Goal: Information Seeking & Learning: Compare options

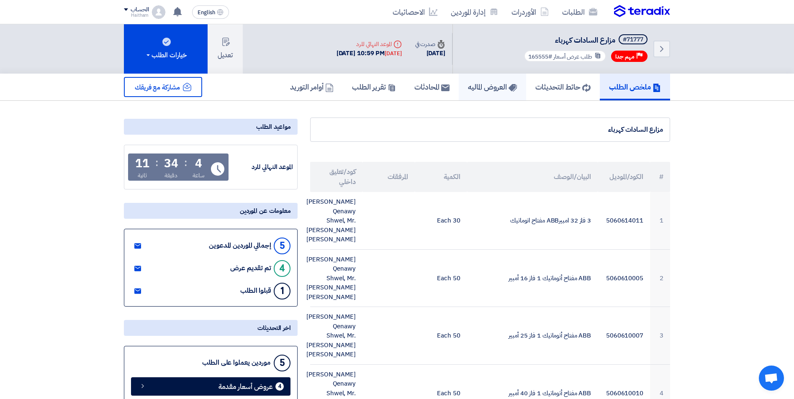
click at [488, 87] on h5 "العروض الماليه" at bounding box center [492, 87] width 49 height 10
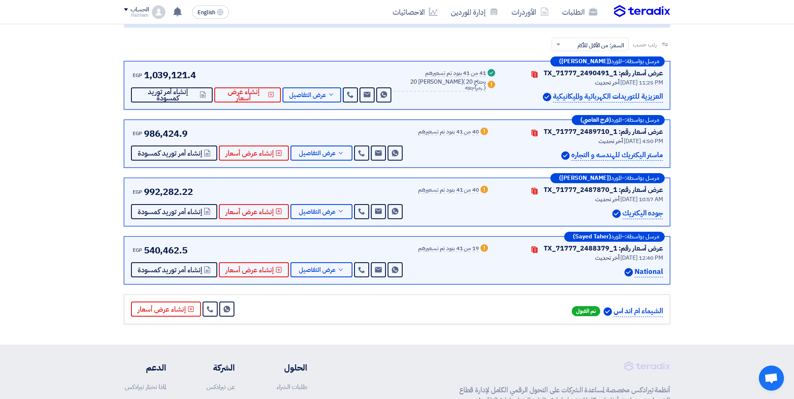
scroll to position [118, 0]
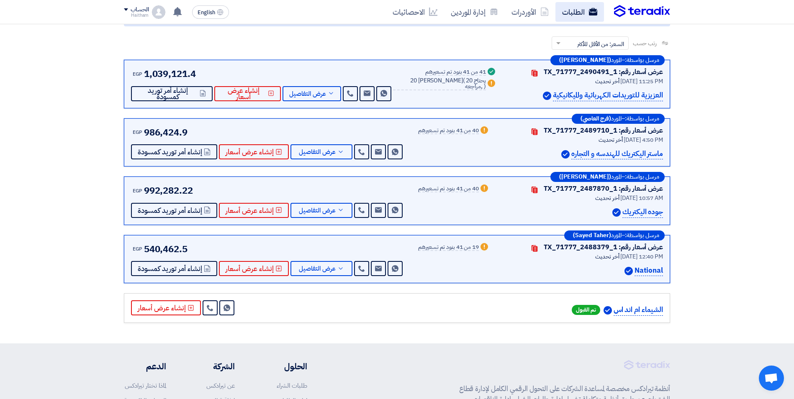
click at [566, 12] on link "الطلبات" at bounding box center [579, 12] width 49 height 20
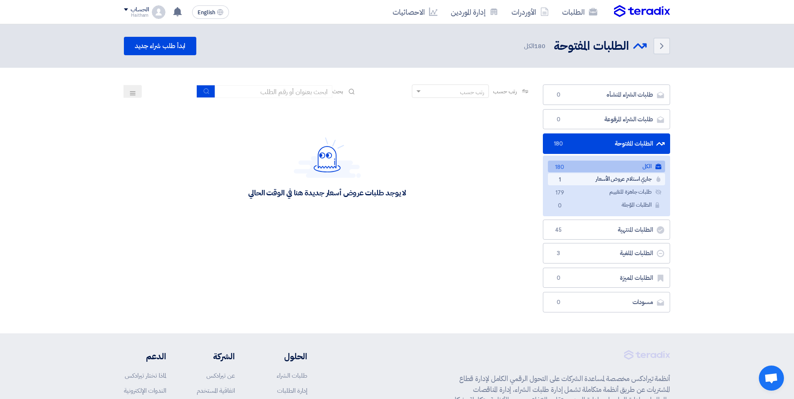
click at [632, 178] on link "جاري استلام عروض الأسعار جاري استلام عروض الأسعار 1" at bounding box center [606, 179] width 117 height 12
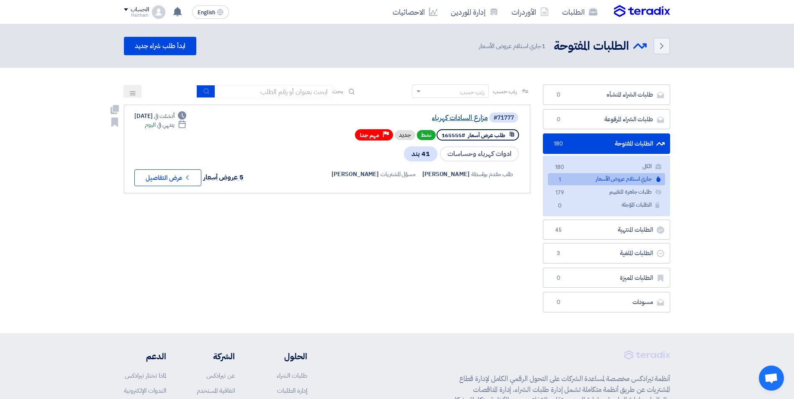
click at [468, 116] on link "مزارع السادات كهرباء" at bounding box center [403, 118] width 167 height 8
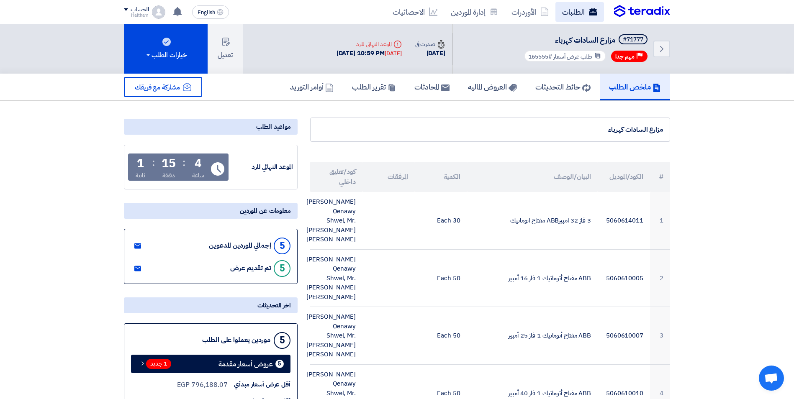
click at [567, 15] on link "الطلبات" at bounding box center [579, 12] width 49 height 20
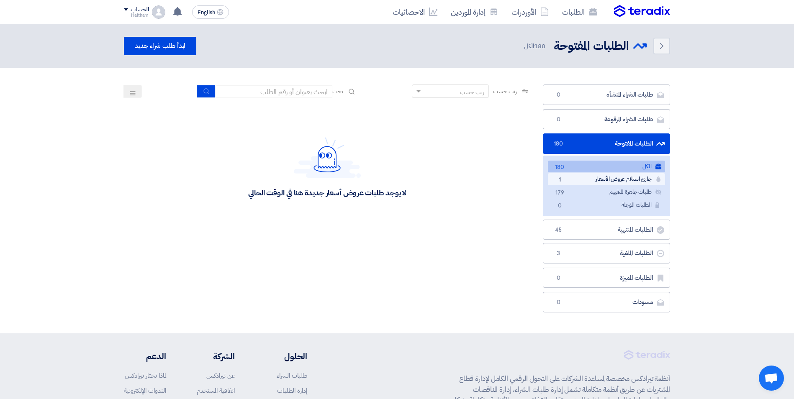
click at [603, 177] on link "جاري استلام عروض الأسعار جاري استلام عروض الأسعار 1" at bounding box center [606, 179] width 117 height 12
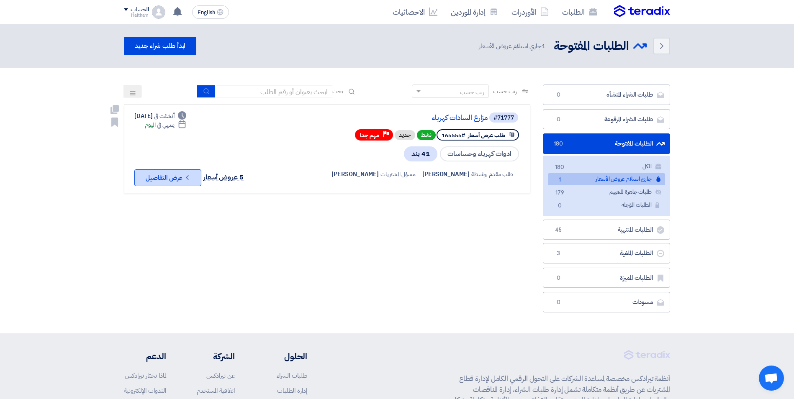
click at [175, 180] on button "Check details عرض التفاصيل" at bounding box center [167, 177] width 67 height 17
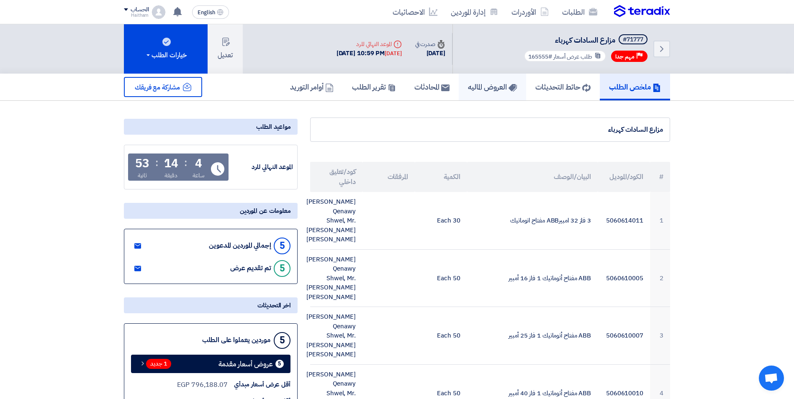
click at [473, 90] on h5 "العروض الماليه" at bounding box center [492, 87] width 49 height 10
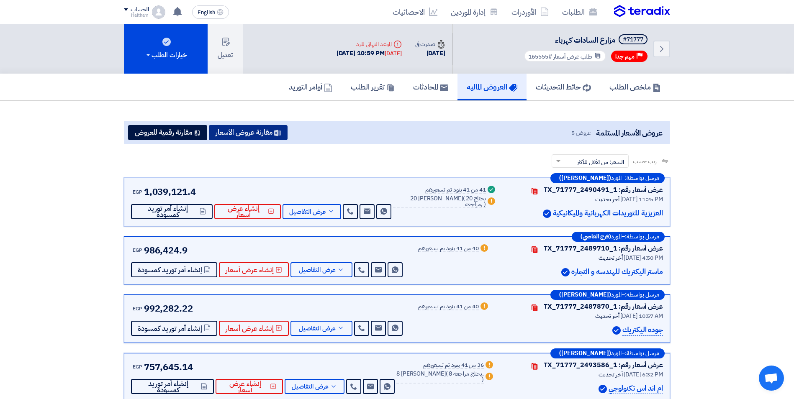
click at [247, 133] on button "مقارنة عروض الأسعار" at bounding box center [248, 132] width 79 height 15
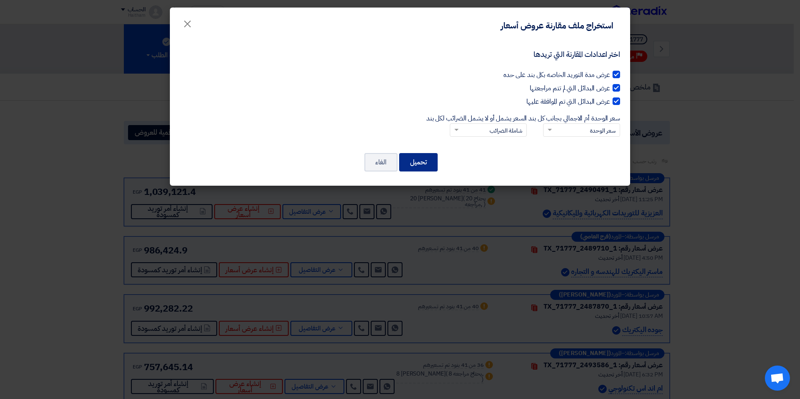
click at [413, 165] on button "تحميل" at bounding box center [418, 162] width 38 height 18
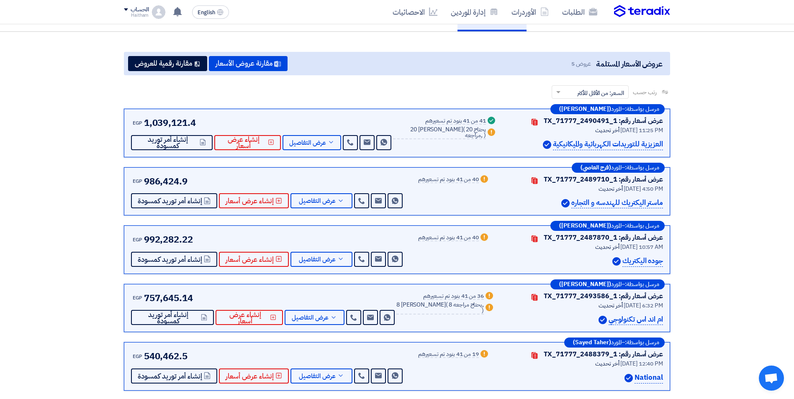
scroll to position [84, 0]
